Goal: Navigation & Orientation: Go to known website

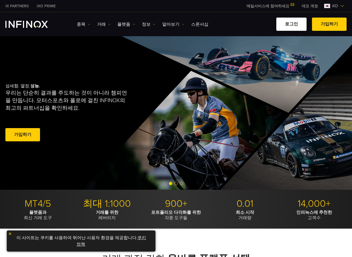
click at [291, 24] on link "로그인" at bounding box center [291, 24] width 30 height 13
drag, startPoint x: 0, startPoint y: 0, endPoint x: 296, endPoint y: 23, distance: 296.5
click at [296, 23] on link "로그인" at bounding box center [291, 24] width 30 height 13
